Goal: Navigation & Orientation: Find specific page/section

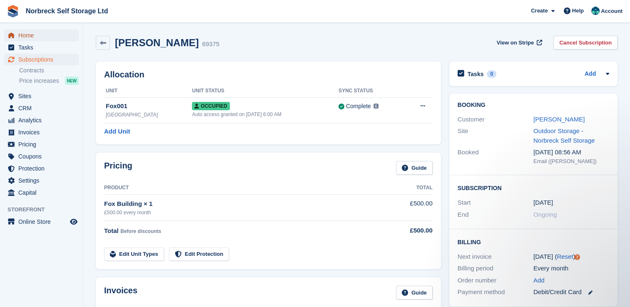
click at [38, 32] on span "Home" at bounding box center [43, 36] width 50 height 12
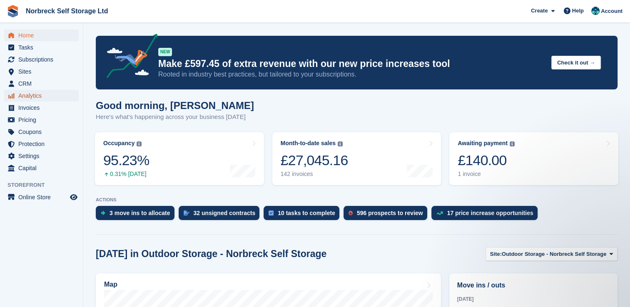
click at [32, 99] on span "Analytics" at bounding box center [43, 96] width 50 height 12
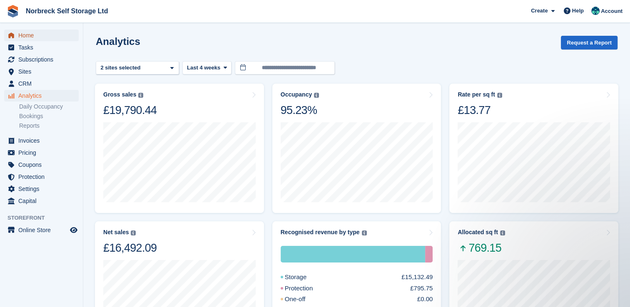
click at [43, 37] on span "Home" at bounding box center [43, 36] width 50 height 12
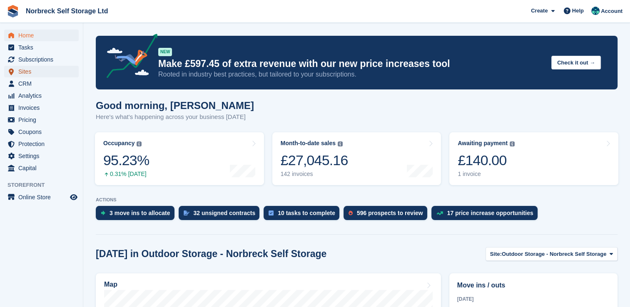
click at [25, 72] on span "Sites" at bounding box center [43, 72] width 50 height 12
